Goal: Communication & Community: Answer question/provide support

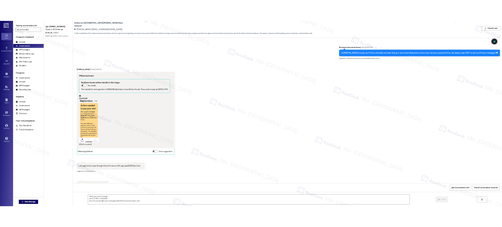
scroll to position [392, 0]
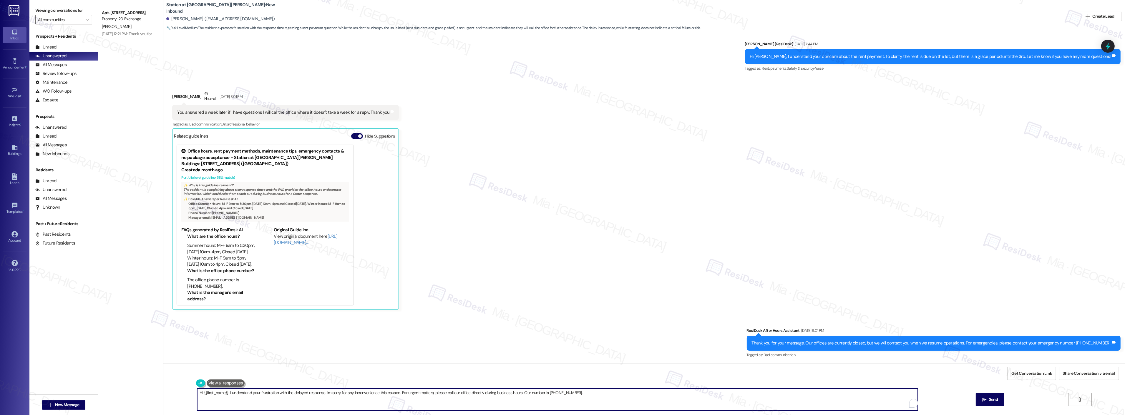
drag, startPoint x: 431, startPoint y: 391, endPoint x: 178, endPoint y: 389, distance: 252.7
click at [169, 392] on div "Hi {{first_name}}, I understand your frustration with the delayed response. I'm…" at bounding box center [643, 405] width 961 height 44
paste textarea "Jennifer, thanks for your feedback, and I apologize for the delay in getting ba…"
drag, startPoint x: 847, startPoint y: 391, endPoint x: 169, endPoint y: 391, distance: 678.5
click at [167, 392] on div "Hi Jennifer, thanks for your feedback, and I apologize for the delay in getting…" at bounding box center [643, 405] width 961 height 44
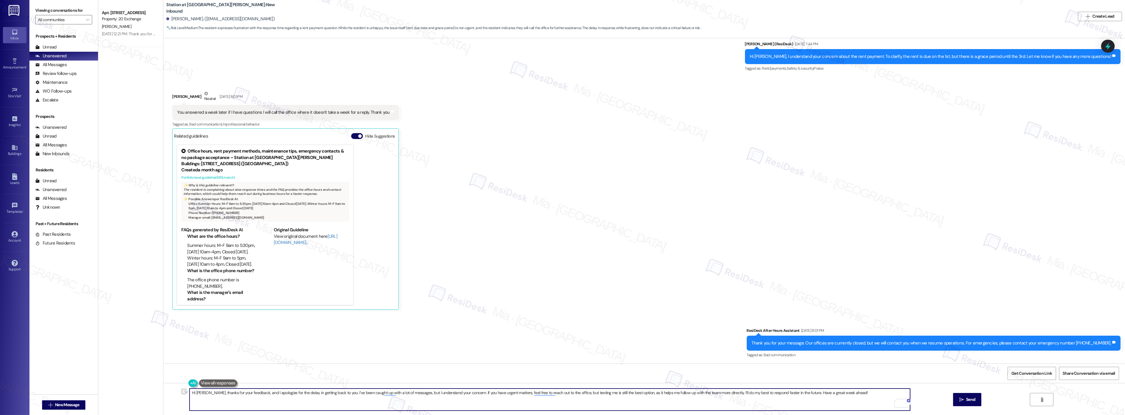
type textarea "Hi Jennifer, thanks for your feedback, and I apologize for the delay in getting…"
click at [848, 393] on textarea "Hi Jennifer, thanks for your feedback, and I apologize for the delay in getting…" at bounding box center [549, 400] width 720 height 22
click at [970, 400] on span "Send" at bounding box center [970, 400] width 9 height 6
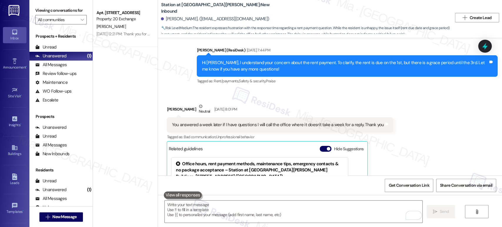
scroll to position [398, 0]
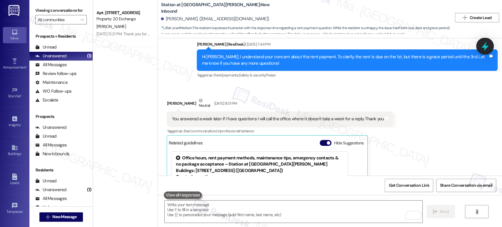
click at [484, 46] on icon at bounding box center [485, 46] width 7 height 9
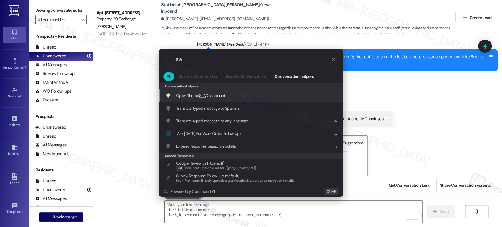
type input "sla"
click at [222, 98] on span "Open Thread SLA Dashboard" at bounding box center [200, 95] width 49 height 6
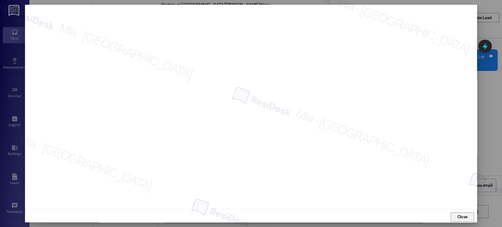
click at [461, 219] on span "Close" at bounding box center [462, 217] width 10 height 6
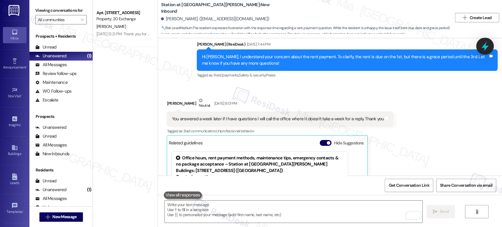
click at [490, 44] on div at bounding box center [485, 46] width 18 height 17
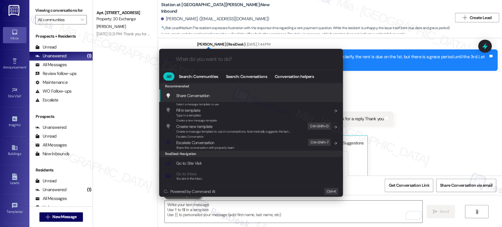
click at [308, 63] on div ".cls-1{fill:#0a055f;}.cls-2{fill:#0cc4c4;} resideskLogoBlueOrange" at bounding box center [251, 59] width 184 height 21
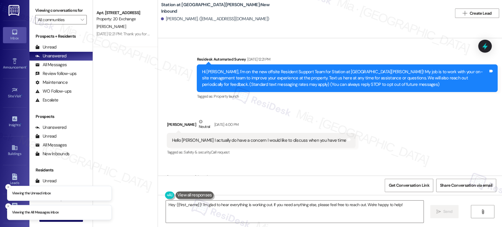
scroll to position [1465, 0]
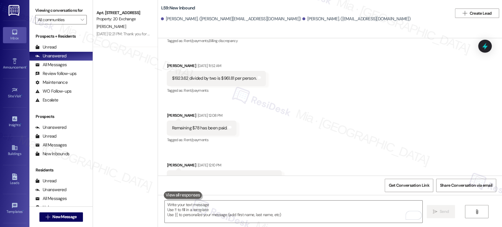
scroll to position [1204, 0]
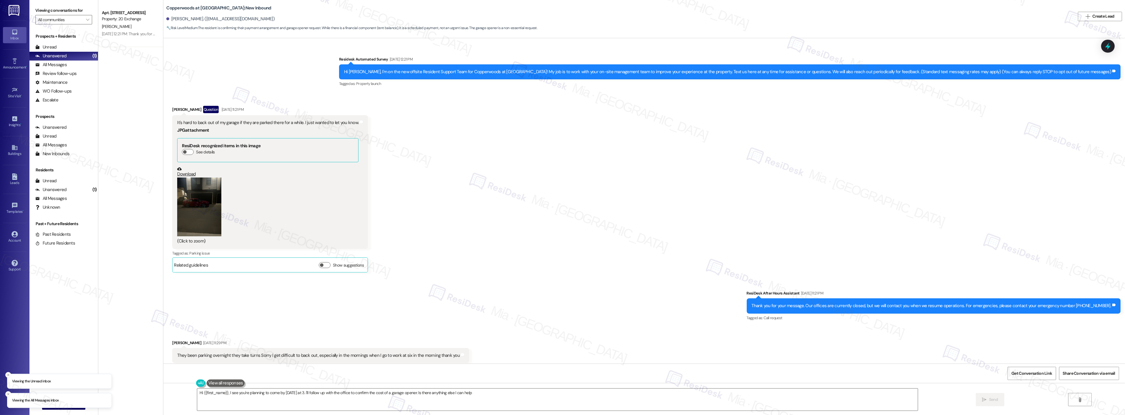
scroll to position [1209, 0]
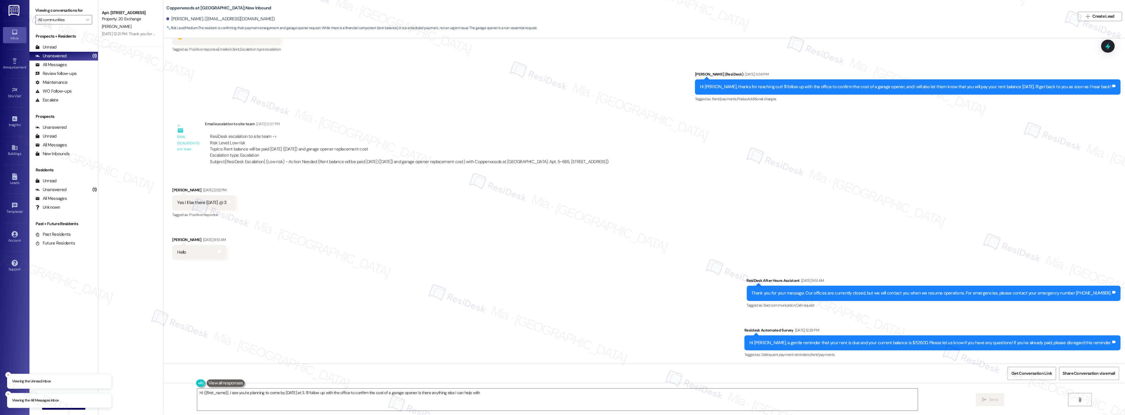
type textarea "Hi {{first_name}}, I see you're planning to come by on Wednesday at 3. I'll fol…"
drag, startPoint x: 792, startPoint y: 343, endPoint x: 865, endPoint y: 342, distance: 73.3
click at [502, 227] on div "Hi Jenny, a gentle reminder that your rent is due and your current balance is $…" at bounding box center [930, 343] width 362 height 6
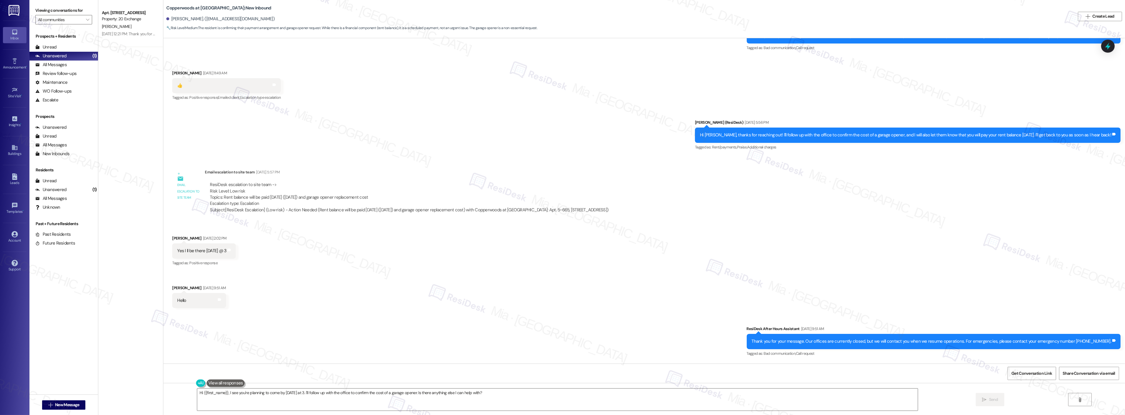
scroll to position [1144, 0]
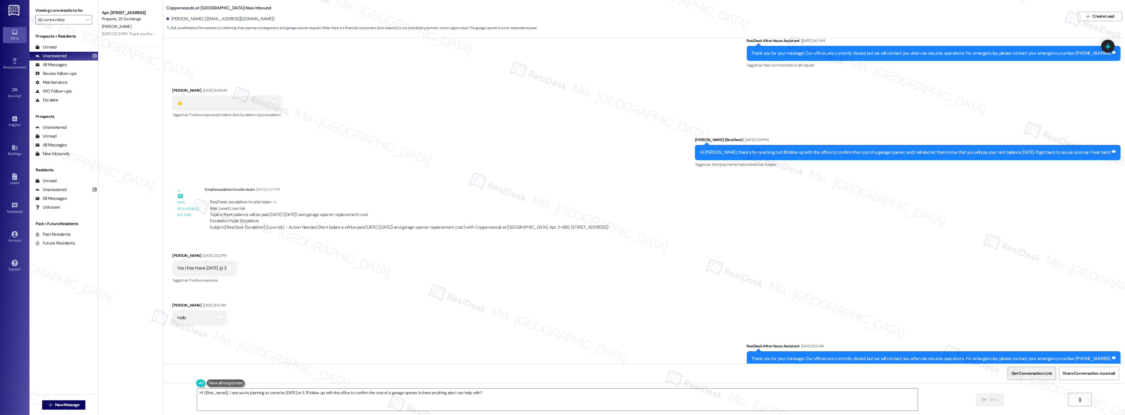
click at [502, 227] on span "Get Conversation Link" at bounding box center [1031, 374] width 41 height 6
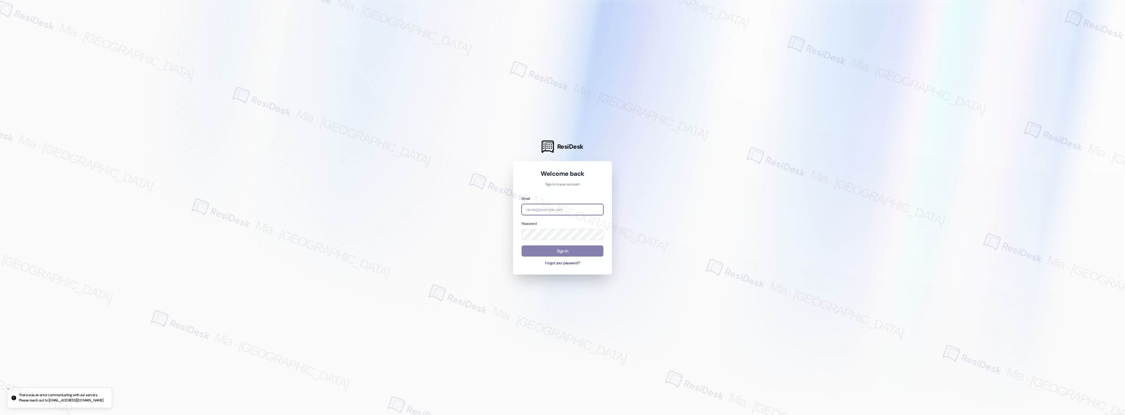
click at [586, 210] on input "email" at bounding box center [562, 209] width 82 height 11
click at [0, 415] on com-1password-button at bounding box center [0, 415] width 0 height 0
click at [563, 210] on input "email" at bounding box center [562, 209] width 82 height 11
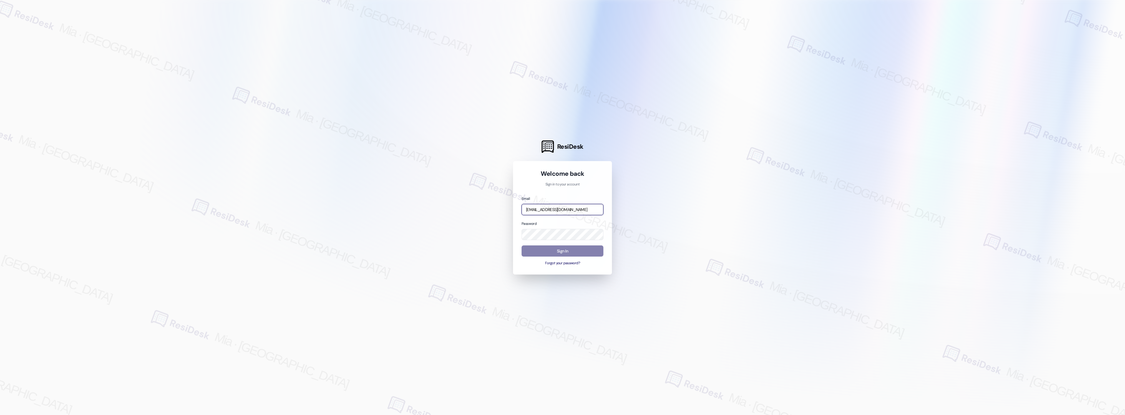
type input "[EMAIL_ADDRESS][DOMAIN_NAME]"
click at [561, 249] on button "Sign In" at bounding box center [562, 251] width 82 height 11
click at [569, 252] on button "Sign In" at bounding box center [562, 251] width 82 height 11
click at [570, 252] on button "Sign In" at bounding box center [562, 251] width 82 height 11
